Goal: Task Accomplishment & Management: Use online tool/utility

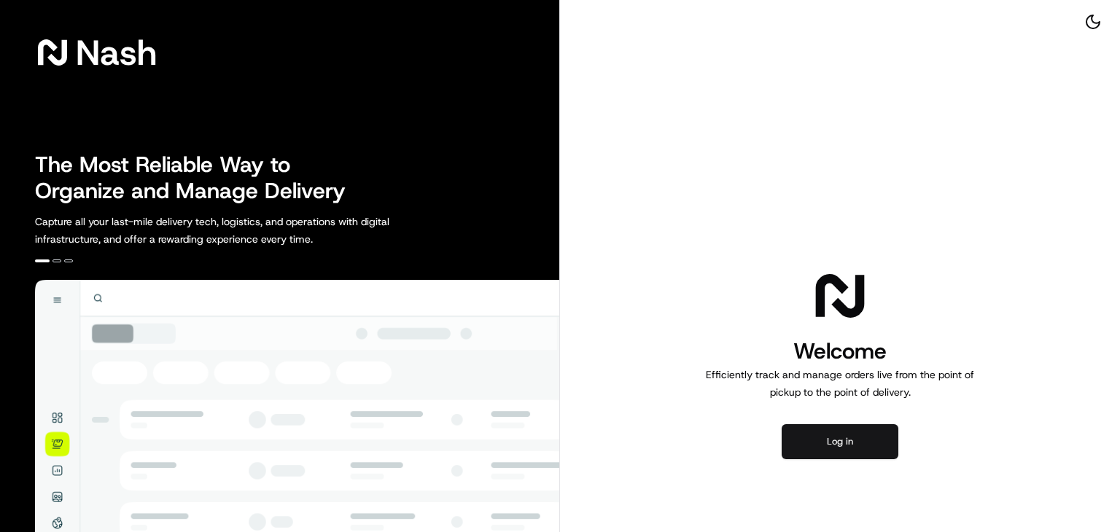
click at [844, 442] on button "Log in" at bounding box center [840, 441] width 117 height 35
